Goal: Task Accomplishment & Management: Use online tool/utility

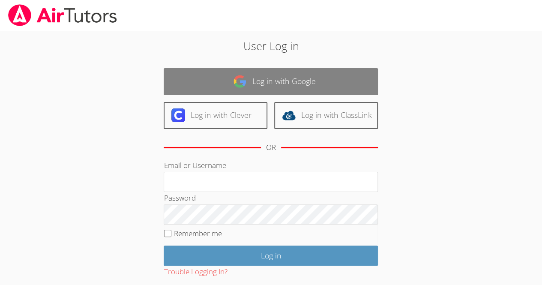
click at [276, 82] on link "Log in with Google" at bounding box center [271, 81] width 214 height 27
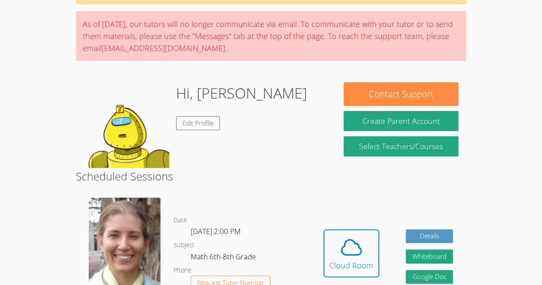
scroll to position [101, 0]
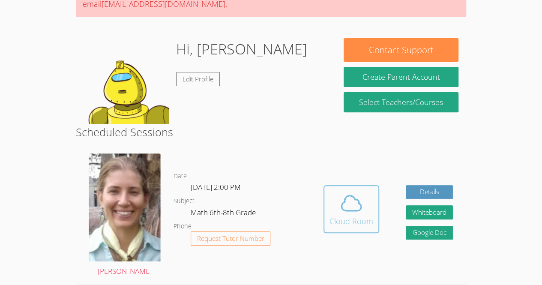
click at [361, 196] on icon at bounding box center [351, 203] width 24 height 24
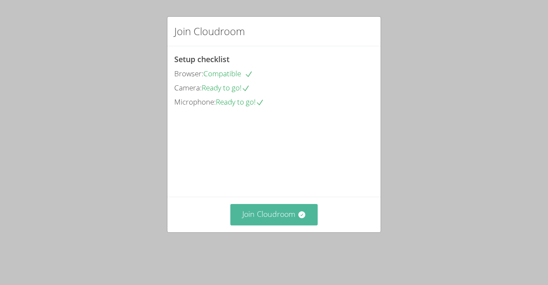
click at [273, 225] on button "Join Cloudroom" at bounding box center [274, 214] width 88 height 21
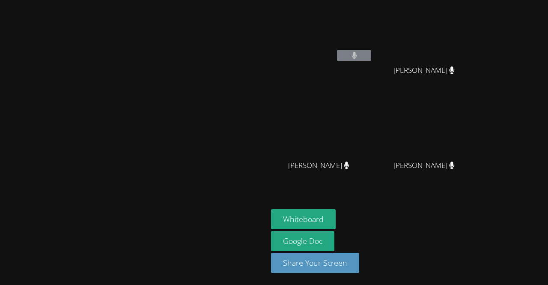
click at [70, 56] on video at bounding box center [134, 125] width 128 height 147
click at [178, 199] on video at bounding box center [134, 125] width 128 height 147
